Goal: Task Accomplishment & Management: Manage account settings

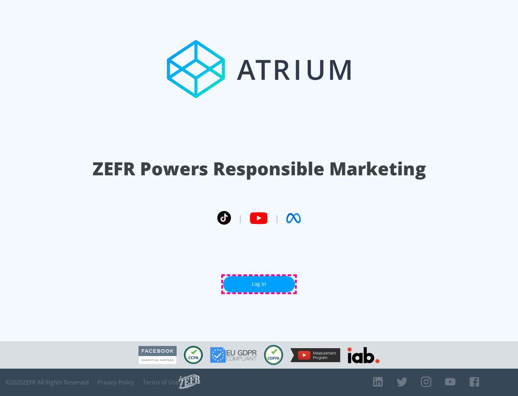
click at [259, 284] on link "Log In" at bounding box center [259, 284] width 72 height 16
